Goal: Find contact information: Find contact information

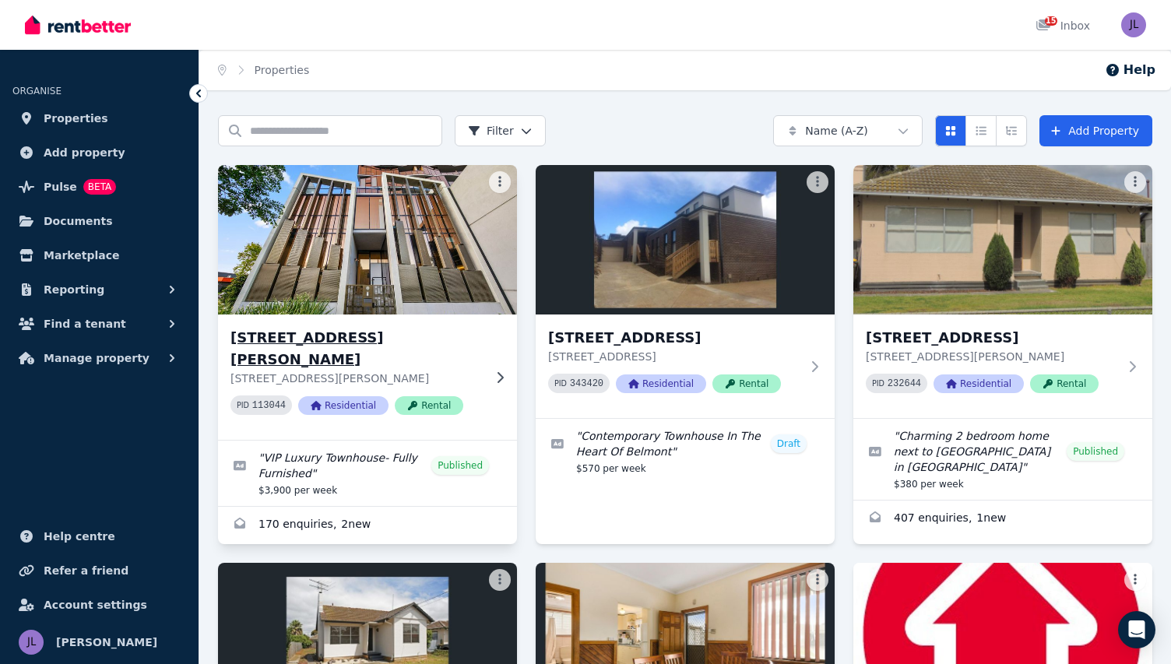
click at [274, 343] on h3 "[STREET_ADDRESS][PERSON_NAME]" at bounding box center [356, 349] width 252 height 44
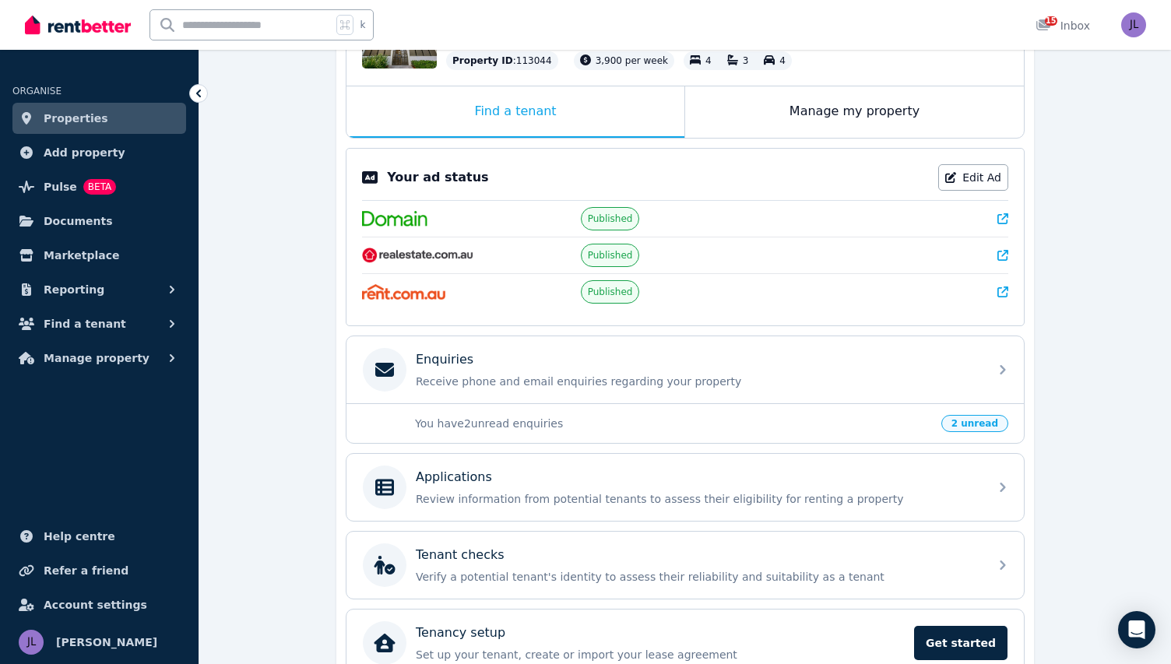
scroll to position [285, 0]
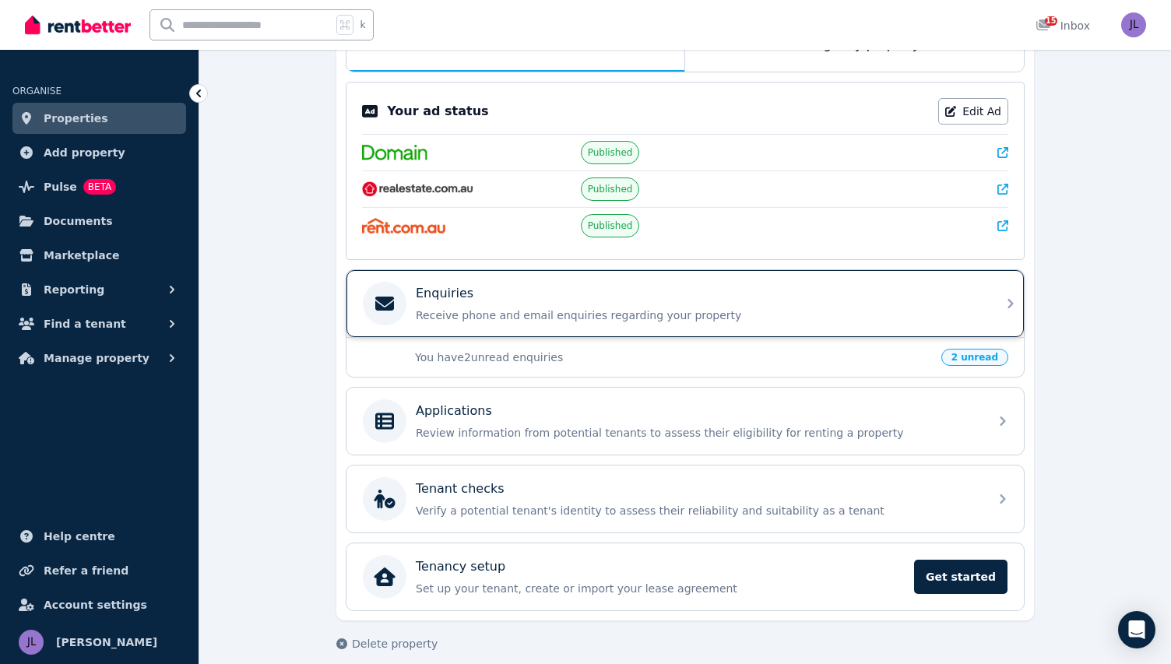
click at [483, 300] on div "Enquiries" at bounding box center [698, 293] width 564 height 19
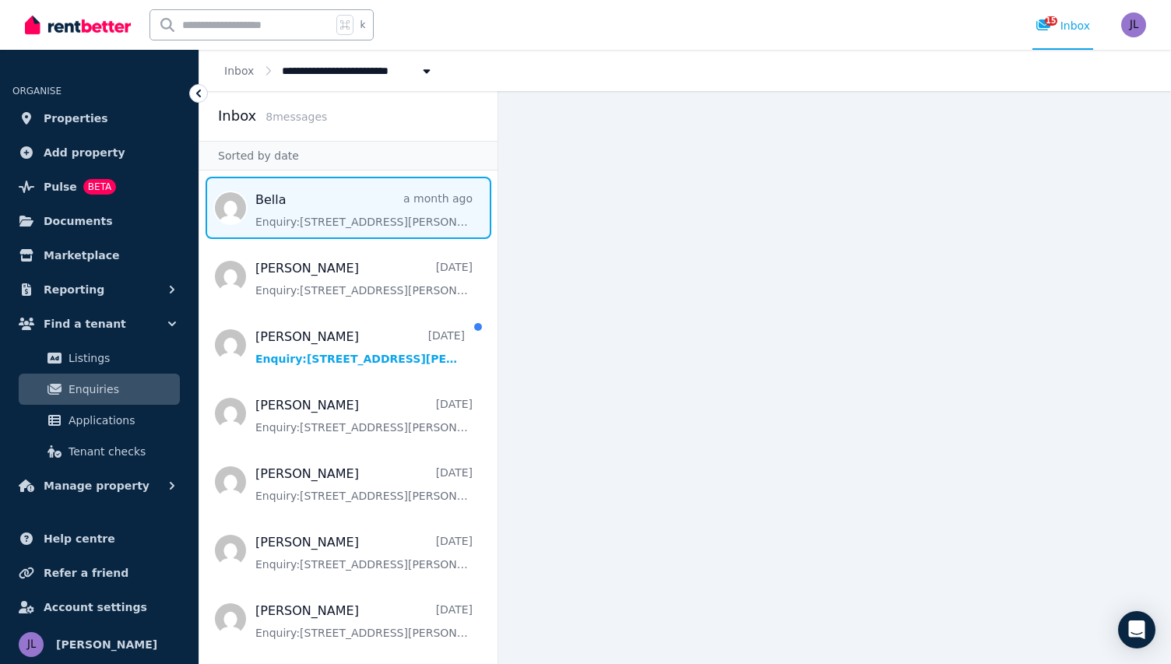
click at [385, 217] on span "Message list" at bounding box center [348, 208] width 298 height 62
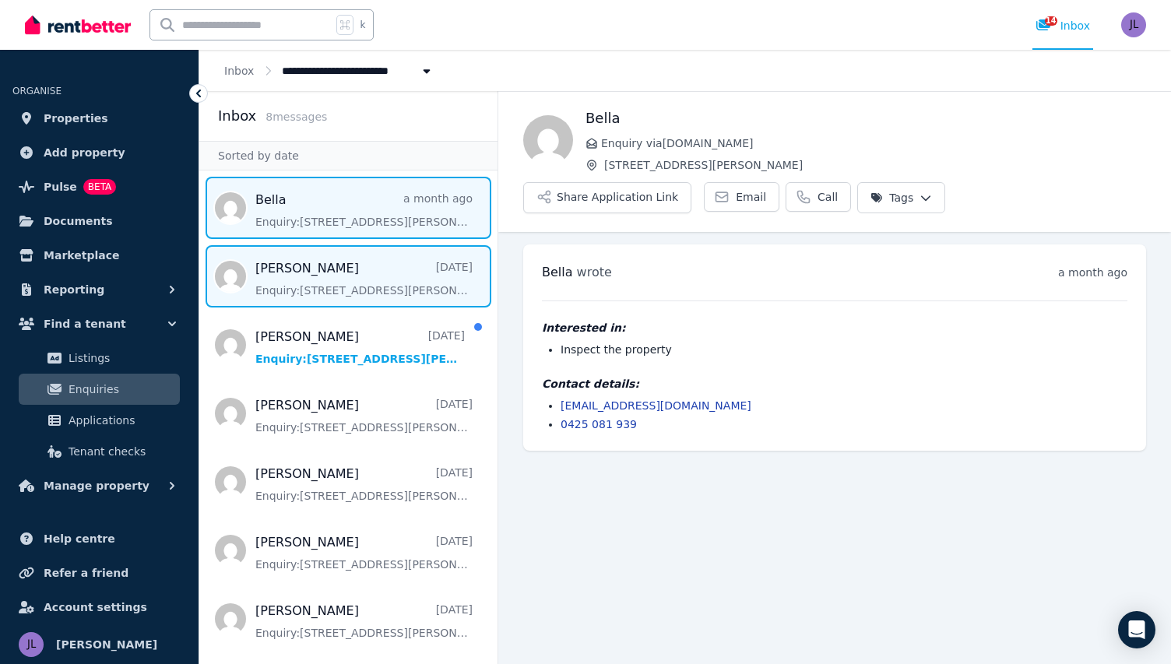
click at [421, 262] on span "Message list" at bounding box center [348, 276] width 298 height 62
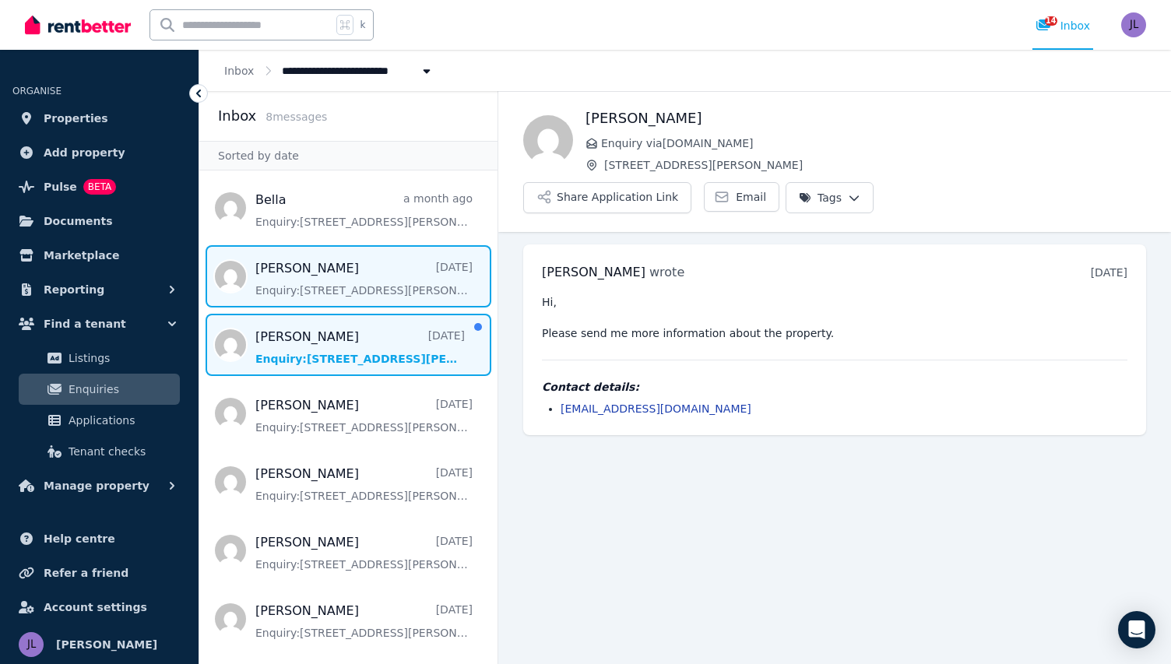
click at [454, 367] on span "Message list" at bounding box center [348, 345] width 298 height 62
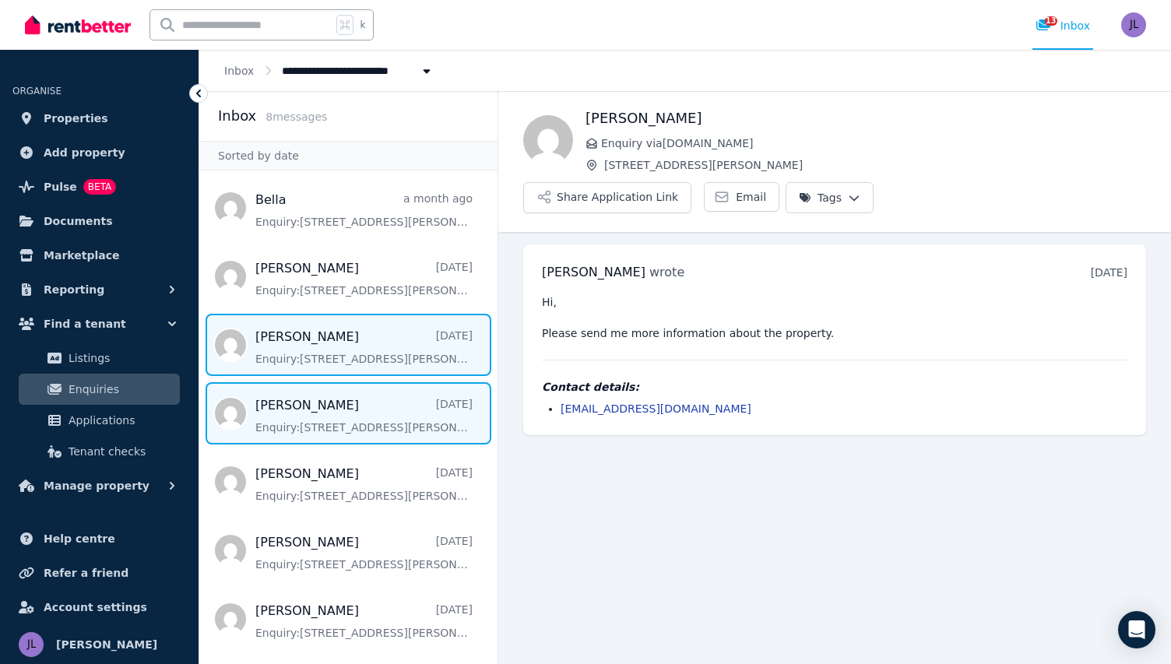
click at [447, 410] on span "Message list" at bounding box center [348, 413] width 298 height 62
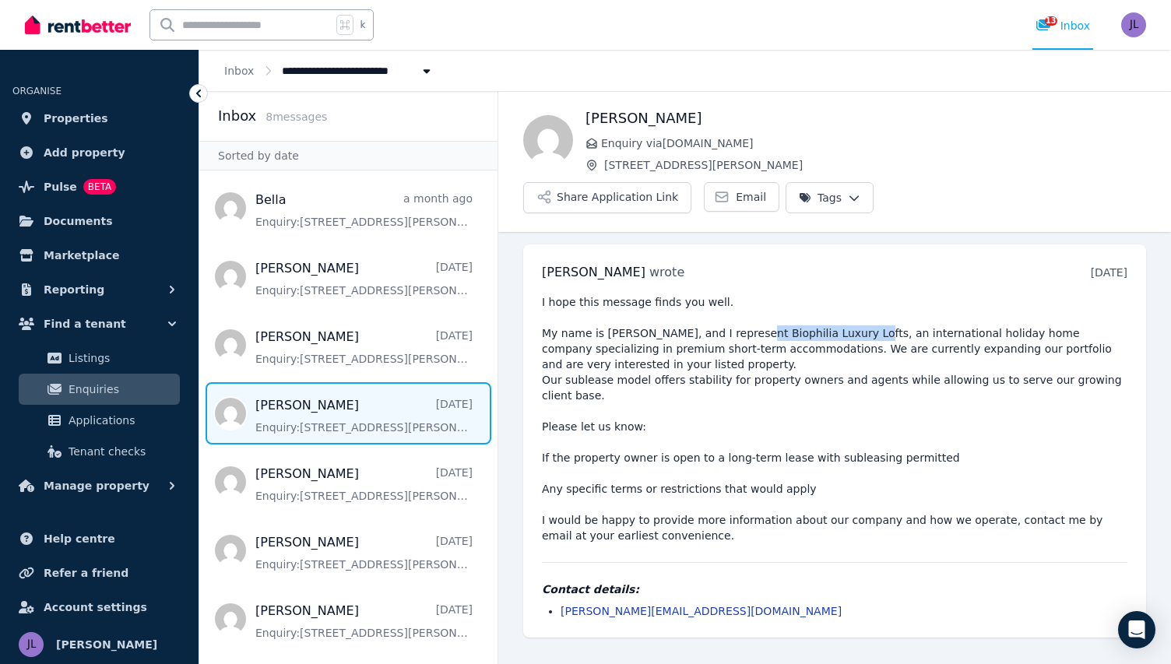
drag, startPoint x: 739, startPoint y: 293, endPoint x: 843, endPoint y: 290, distance: 104.4
click at [843, 294] on pre "I hope this message finds you well. My name is [PERSON_NAME], and I represent B…" at bounding box center [834, 418] width 585 height 249
copy pre "Biophilia Luxury Lofts"
click at [697, 307] on pre "I hope this message finds you well. My name is [PERSON_NAME], and I represent B…" at bounding box center [834, 418] width 585 height 249
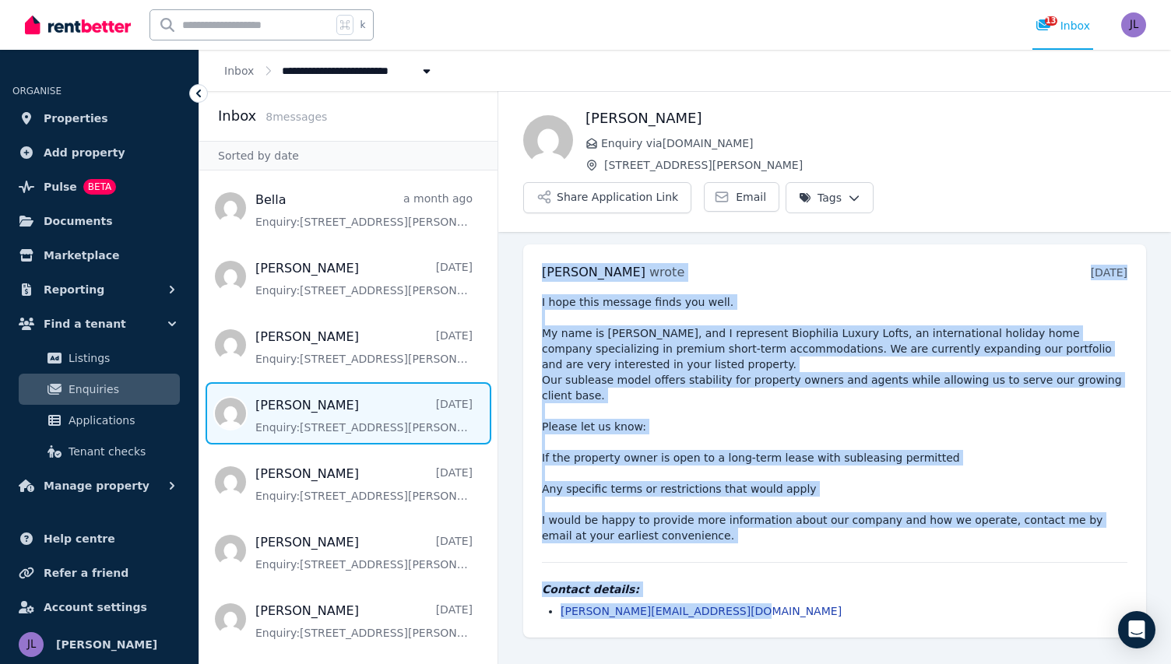
drag, startPoint x: 729, startPoint y: 568, endPoint x: 536, endPoint y: 233, distance: 387.0
click at [536, 244] on div "[PERSON_NAME] wrote [DATE] 12:26 am [DATE][DATE] I hope this message finds you …" at bounding box center [834, 440] width 623 height 393
copy div "[PERSON_NAME] wrote [DATE] 12:26 am [DATE][DATE] I hope this message finds you …"
click at [598, 385] on pre "I hope this message finds you well. My name is [PERSON_NAME], and I represent B…" at bounding box center [834, 418] width 585 height 249
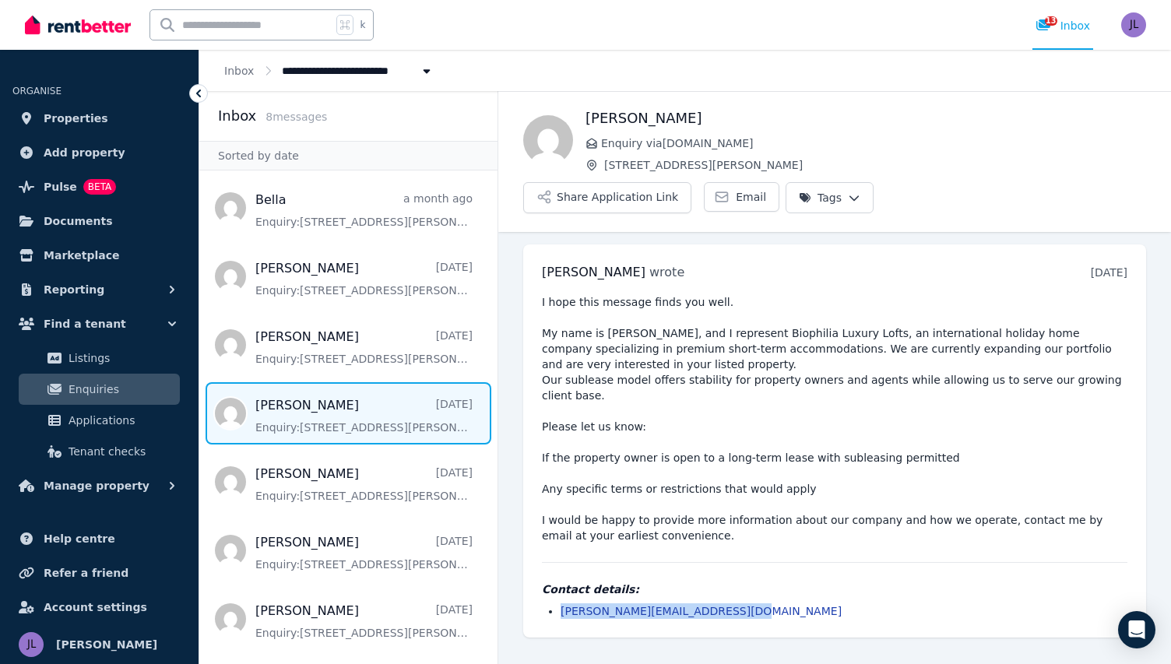
drag, startPoint x: 727, startPoint y: 564, endPoint x: 560, endPoint y: 570, distance: 167.5
click at [560, 603] on li "[PERSON_NAME][EMAIL_ADDRESS][DOMAIN_NAME]" at bounding box center [843, 611] width 567 height 16
copy link "[PERSON_NAME][EMAIL_ADDRESS][DOMAIN_NAME]"
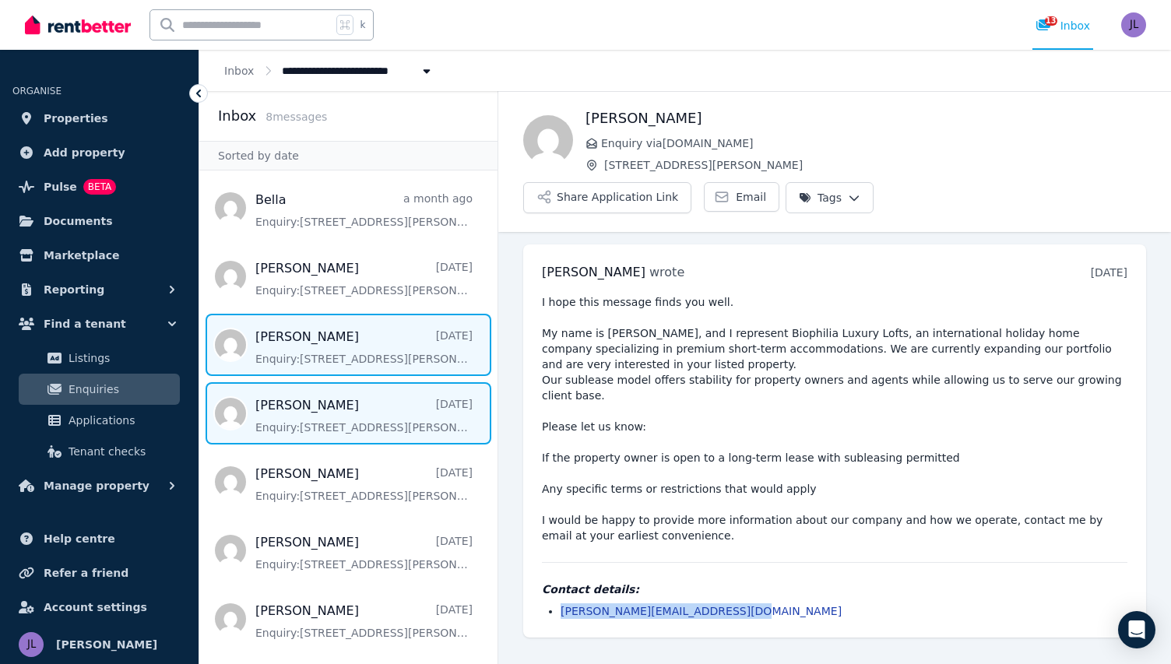
click at [349, 338] on span "Message list" at bounding box center [348, 345] width 298 height 62
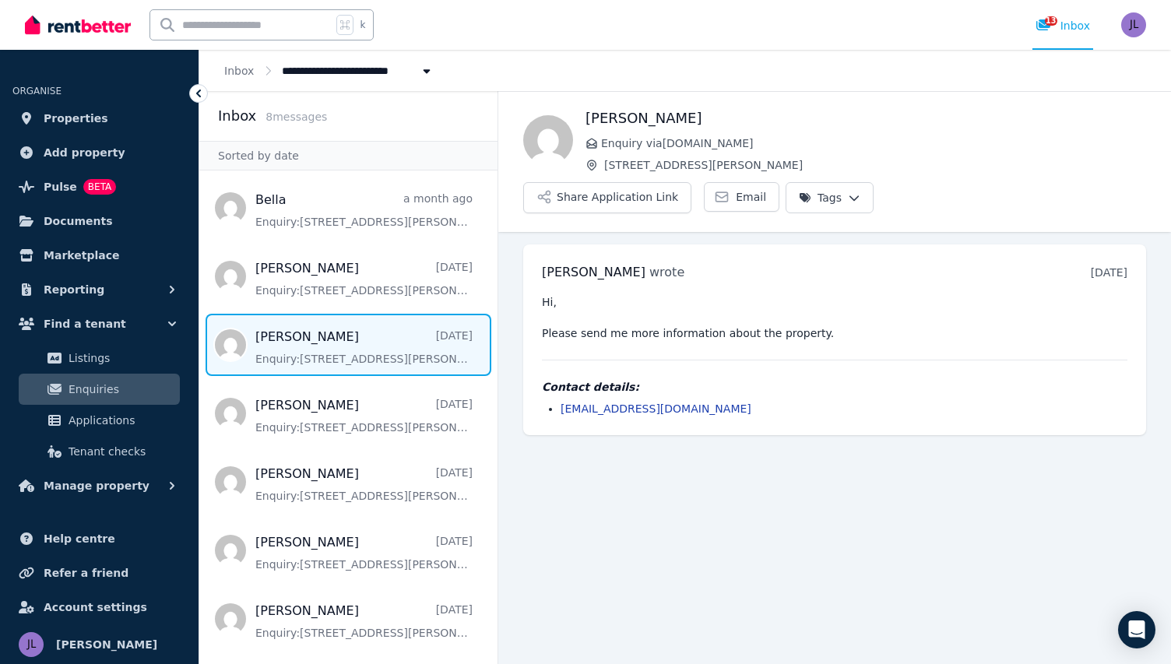
click at [380, 311] on ul "Bella a month ago Enquiry: [STREET_ADDRESS][PERSON_NAME] . [PERSON_NAME] [DATE]…" at bounding box center [348, 448] width 298 height 542
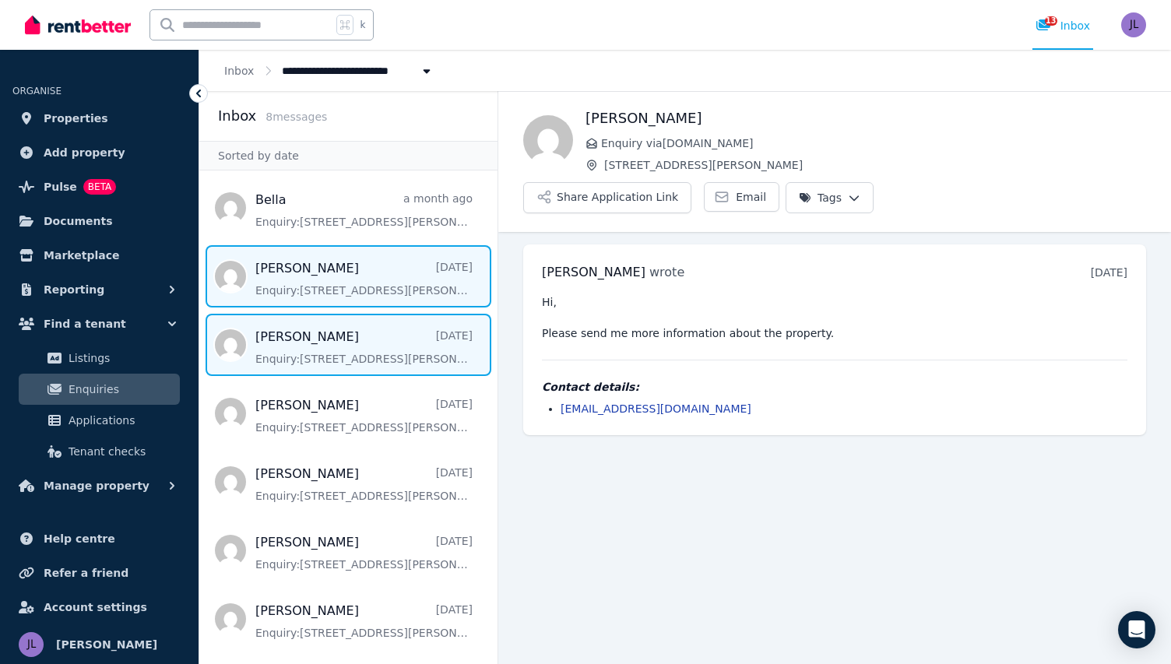
click at [378, 283] on span "Message list" at bounding box center [348, 276] width 298 height 62
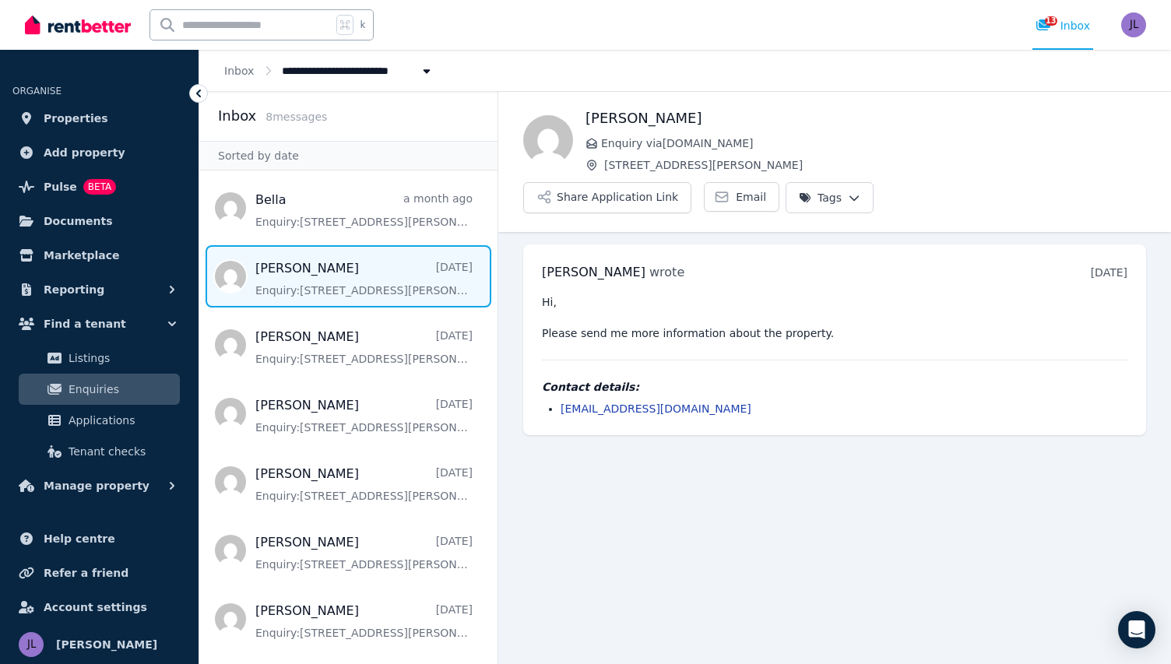
click at [381, 245] on span "Message list" at bounding box center [348, 276] width 298 height 62
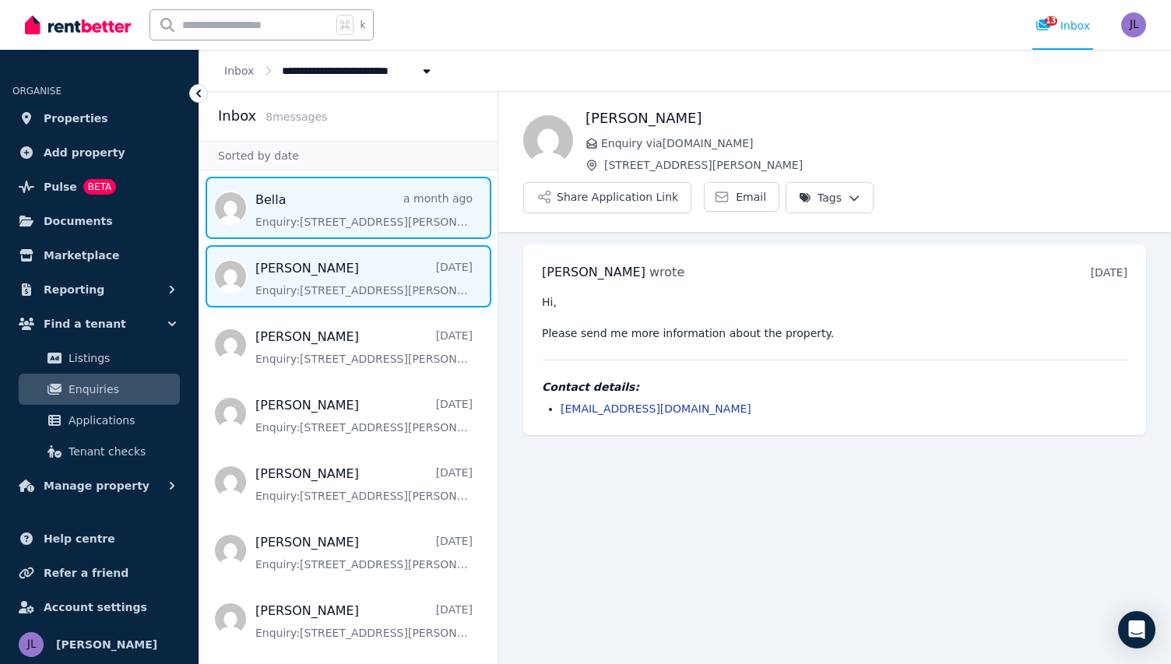
click at [374, 230] on span "Message list" at bounding box center [348, 208] width 298 height 62
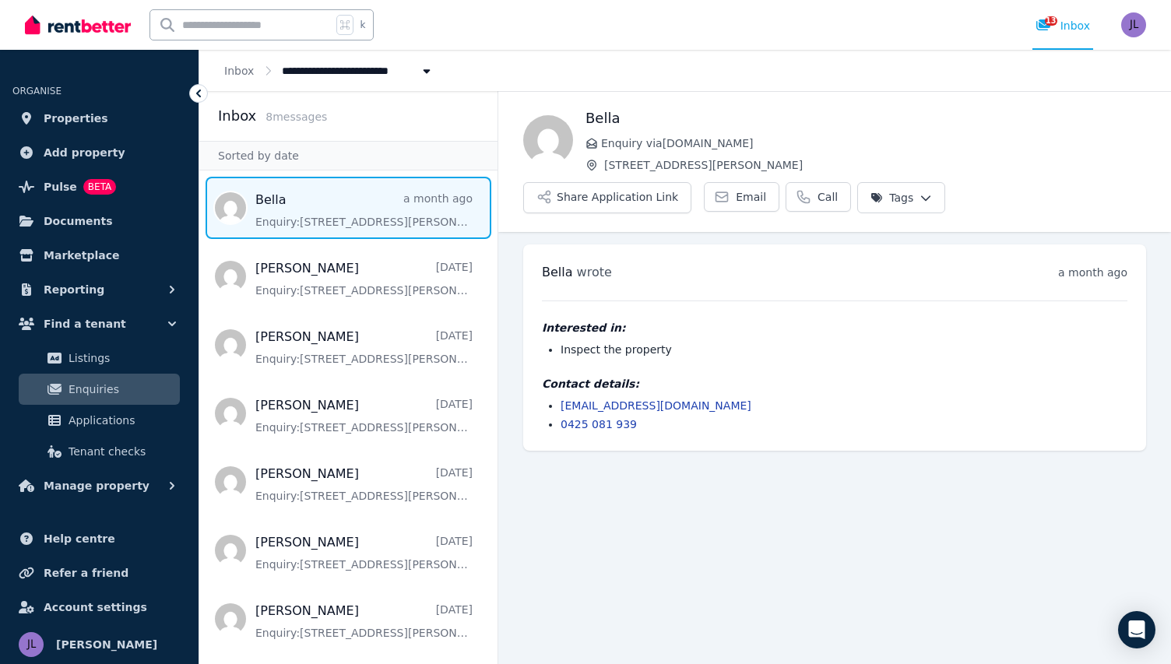
click at [755, 437] on div "[PERSON_NAME] wrote a month ago 10:36 am [DATE][DATE] Interested in: Inspect th…" at bounding box center [834, 347] width 623 height 206
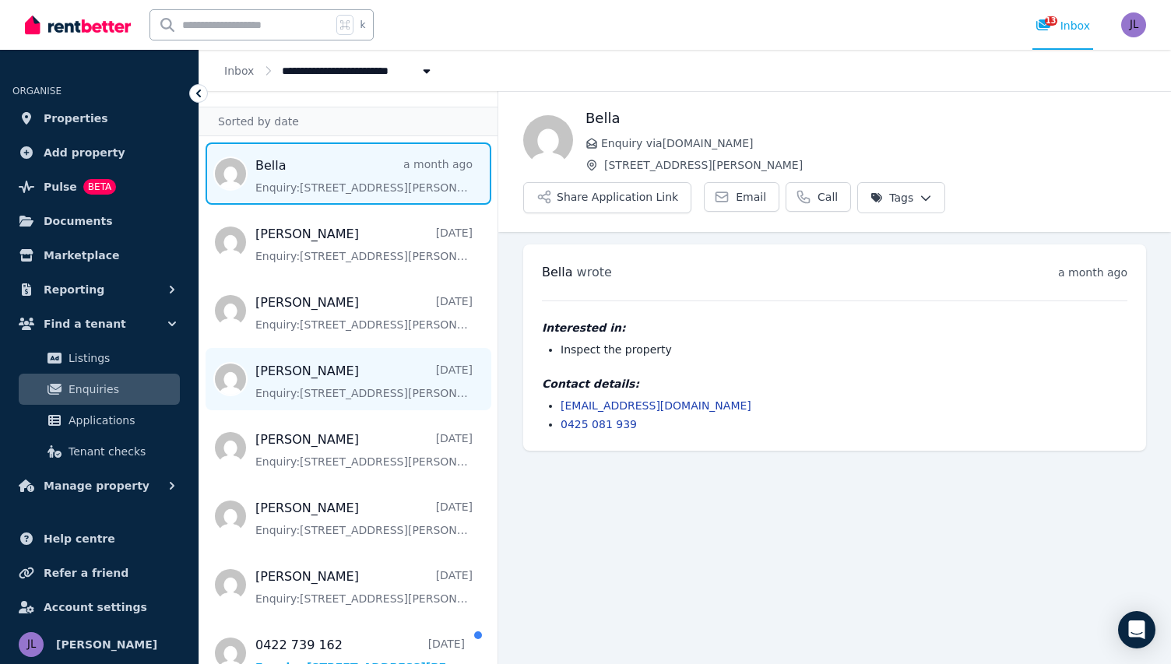
scroll to position [39, 0]
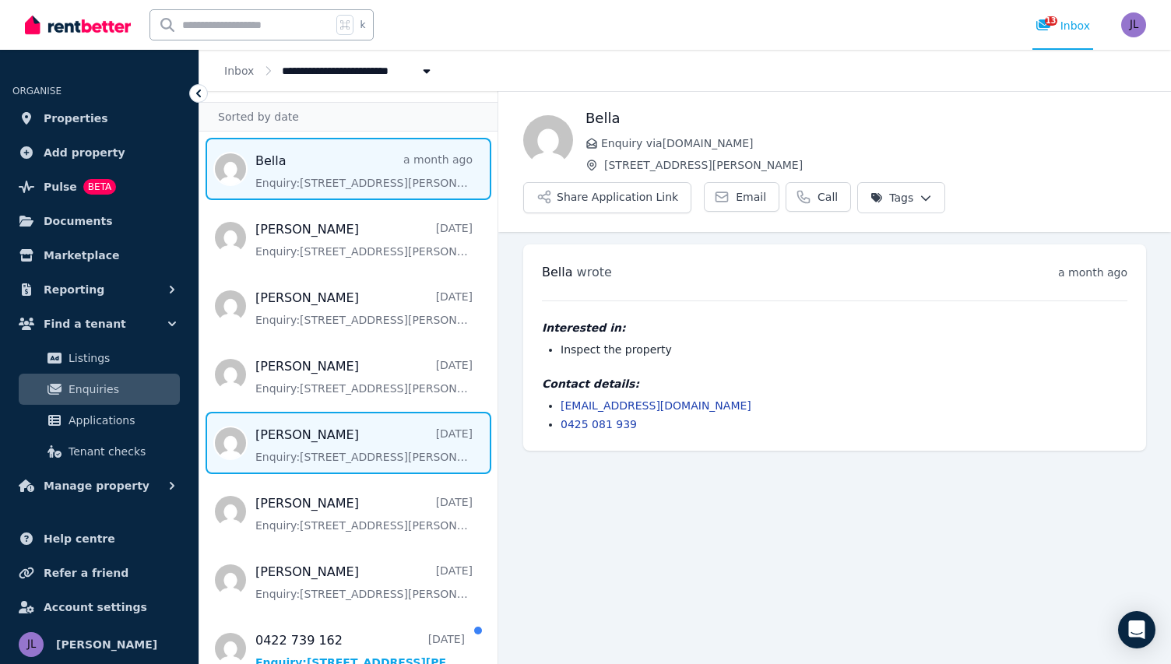
click at [399, 437] on span "Message list" at bounding box center [348, 443] width 298 height 62
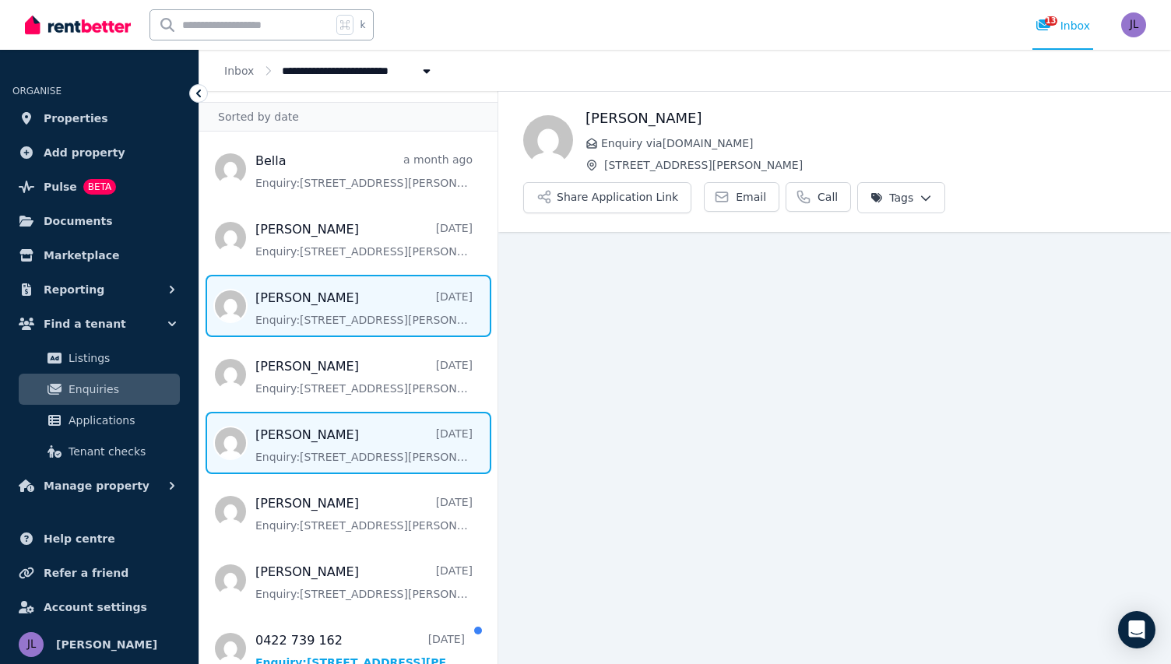
click at [374, 304] on span "Message list" at bounding box center [348, 306] width 298 height 62
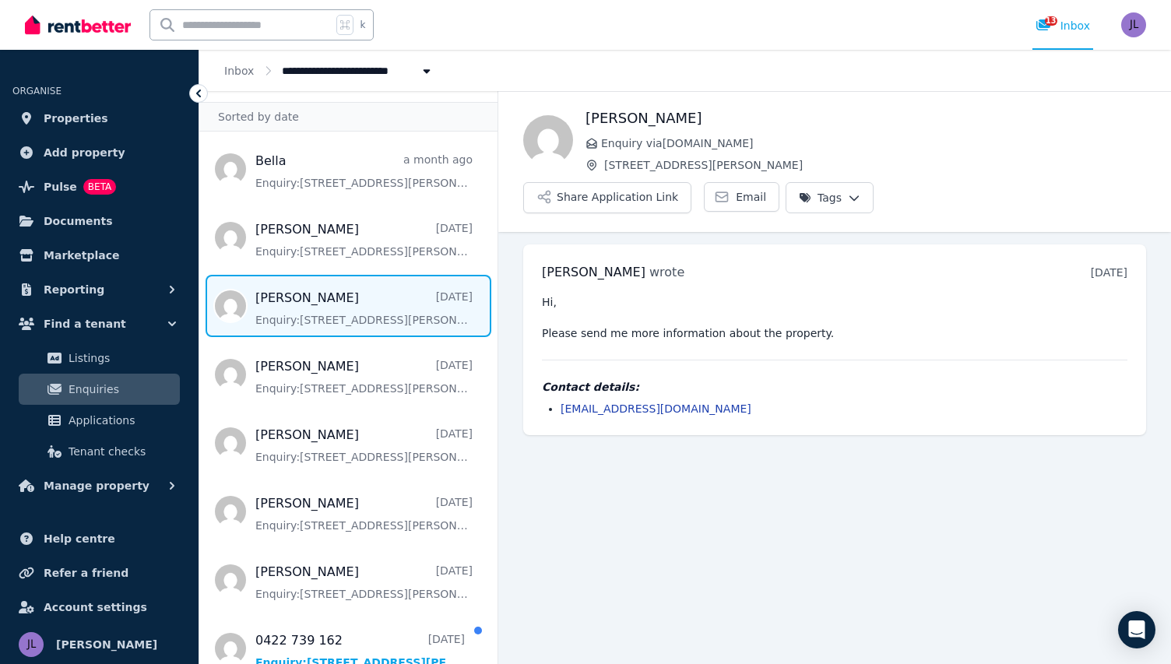
drag, startPoint x: 742, startPoint y: 368, endPoint x: 561, endPoint y: 368, distance: 180.6
click at [561, 401] on li "[EMAIL_ADDRESS][DOMAIN_NAME]" at bounding box center [843, 409] width 567 height 16
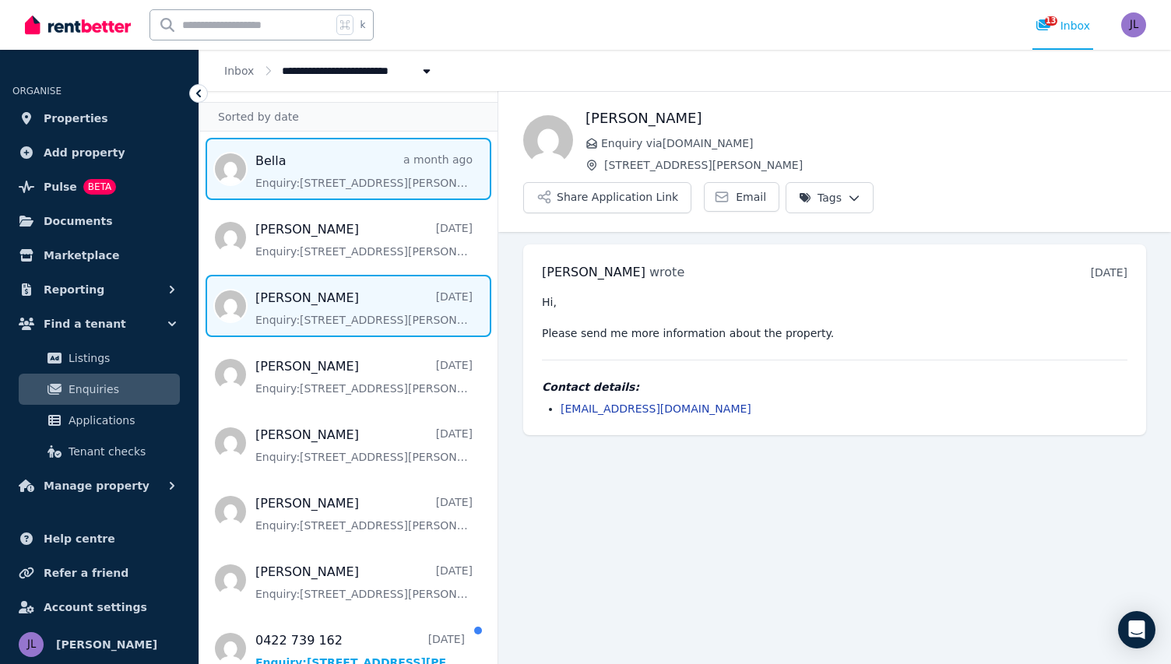
click at [391, 170] on span "Message list" at bounding box center [348, 169] width 298 height 62
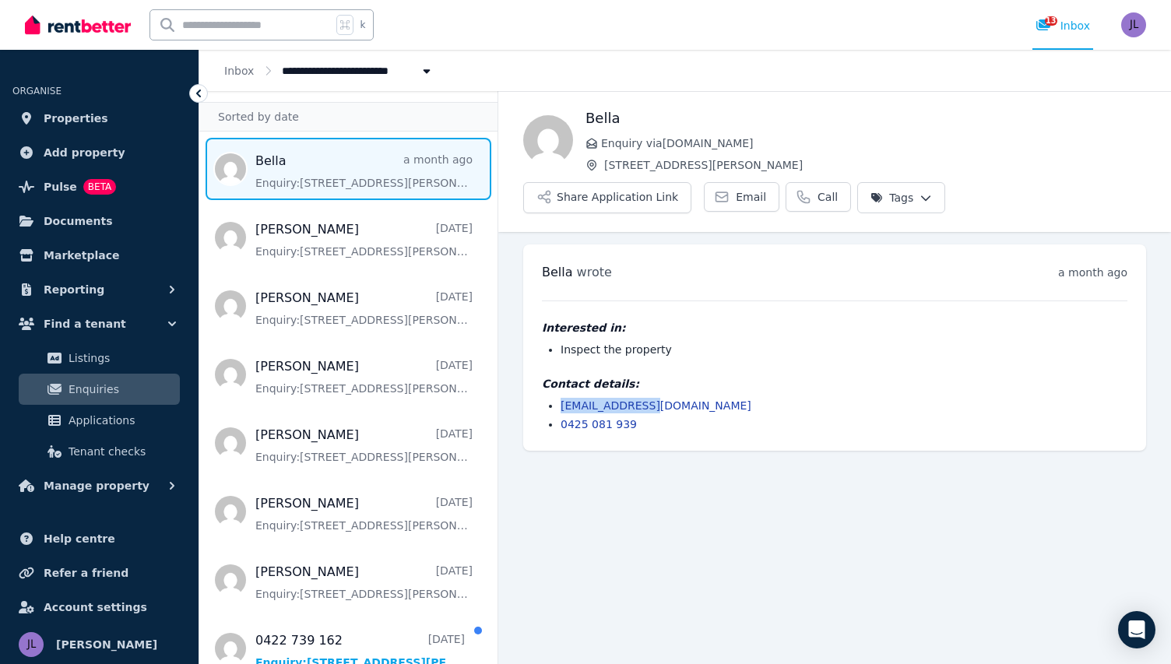
drag, startPoint x: 669, startPoint y: 406, endPoint x: 557, endPoint y: 410, distance: 112.2
click at [557, 410] on ul "[EMAIL_ADDRESS][DOMAIN_NAME] 0425 081 939" at bounding box center [834, 415] width 585 height 34
copy link "[EMAIL_ADDRESS][DOMAIN_NAME]"
